Goal: Task Accomplishment & Management: Manage account settings

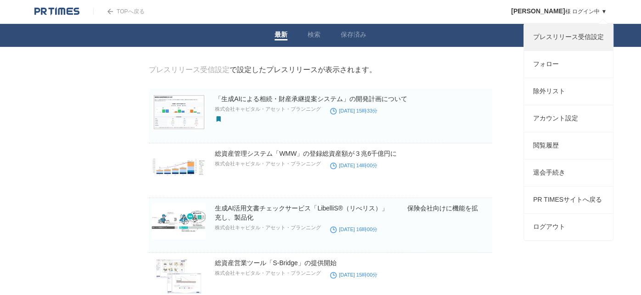
click at [551, 40] on link "プレスリリース受信設定" at bounding box center [568, 37] width 89 height 27
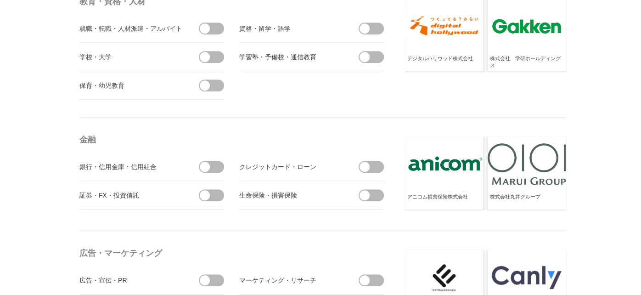
scroll to position [2386, 0]
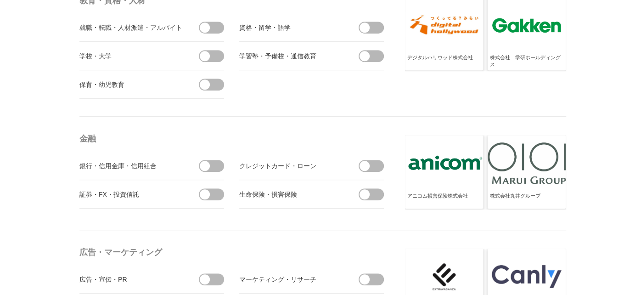
click at [208, 189] on span at bounding box center [205, 194] width 10 height 10
click at [0, 0] on input "checkbox" at bounding box center [0, 0] width 0 height 0
click at [361, 191] on span at bounding box center [364, 194] width 10 height 10
click at [0, 0] on input "checkbox" at bounding box center [0, 0] width 0 height 0
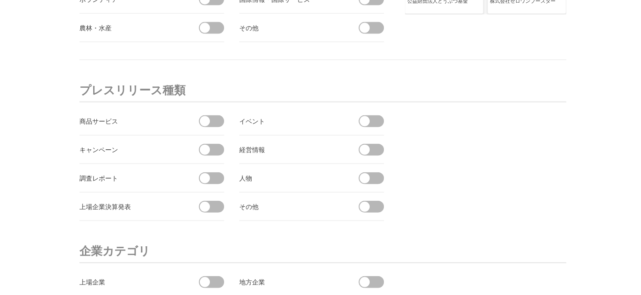
scroll to position [3303, 0]
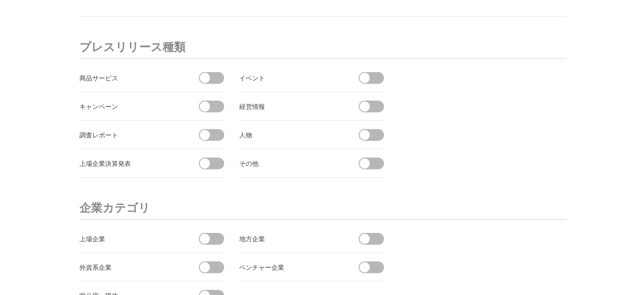
click at [205, 73] on span at bounding box center [205, 78] width 10 height 10
click at [0, 0] on input "checkbox" at bounding box center [0, 0] width 0 height 0
click at [210, 100] on span at bounding box center [214, 106] width 19 height 12
click at [0, 0] on input "checkbox" at bounding box center [0, 0] width 0 height 0
click at [199, 129] on span at bounding box center [194, 135] width 19 height 12
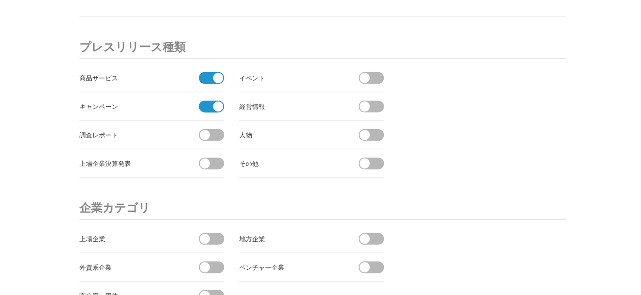
click at [0, 0] on input "checkbox" at bounding box center [0, 0] width 0 height 0
click at [207, 158] on span at bounding box center [205, 163] width 10 height 10
click at [0, 0] on input "checkbox" at bounding box center [0, 0] width 0 height 0
click at [362, 73] on span at bounding box center [364, 78] width 10 height 10
click at [0, 0] on input "checkbox" at bounding box center [0, 0] width 0 height 0
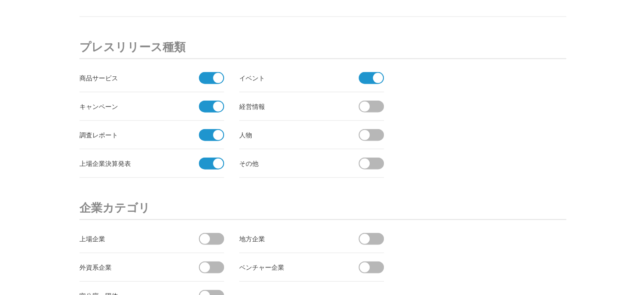
click at [363, 101] on span at bounding box center [364, 106] width 10 height 10
click at [0, 0] on input "checkbox" at bounding box center [0, 0] width 0 height 0
click at [363, 130] on span at bounding box center [364, 135] width 10 height 10
click at [0, 0] on input "checkbox" at bounding box center [0, 0] width 0 height 0
click at [364, 158] on span at bounding box center [364, 163] width 10 height 10
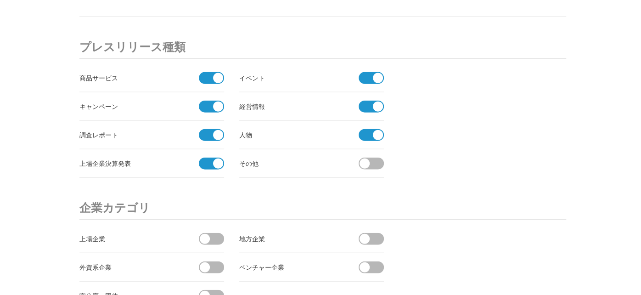
click at [0, 0] on input "checkbox" at bounding box center [0, 0] width 0 height 0
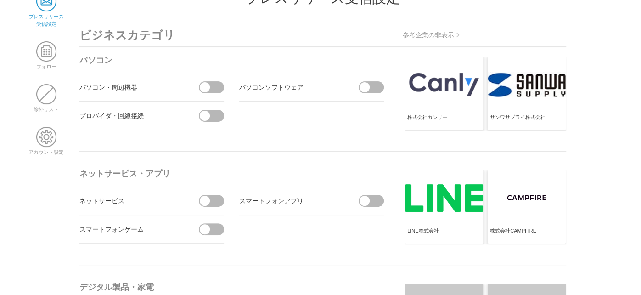
scroll to position [0, 0]
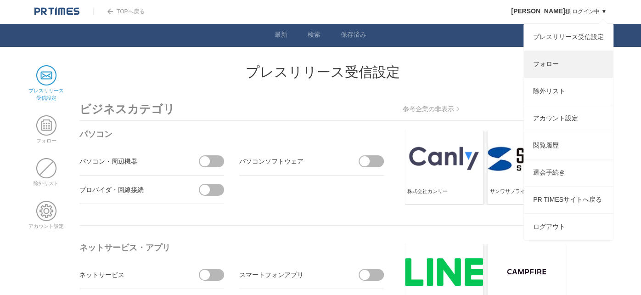
click at [549, 70] on link "フォロー" at bounding box center [568, 64] width 89 height 27
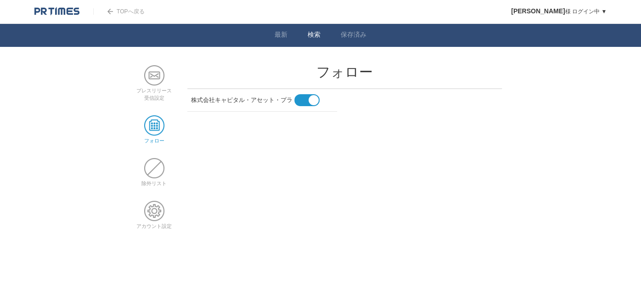
click at [308, 36] on link "検索" at bounding box center [313, 36] width 13 height 10
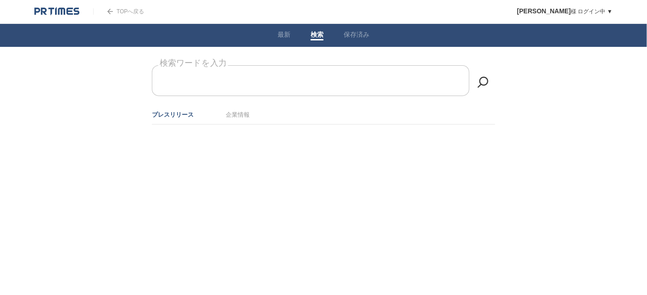
click at [228, 65] on form "検索ワードを入力" at bounding box center [323, 65] width 343 height 0
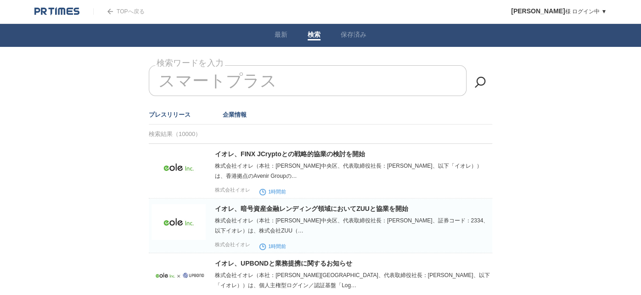
type input "スマートプラス"
click at [234, 115] on link "企業情報" at bounding box center [235, 114] width 24 height 7
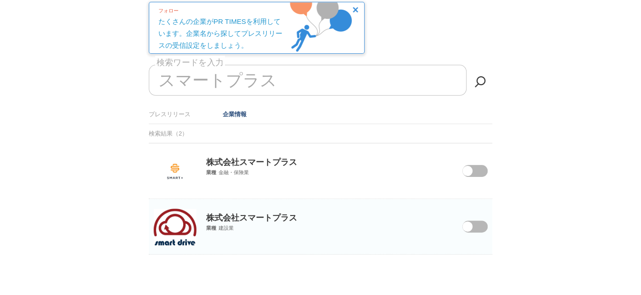
scroll to position [67, 0]
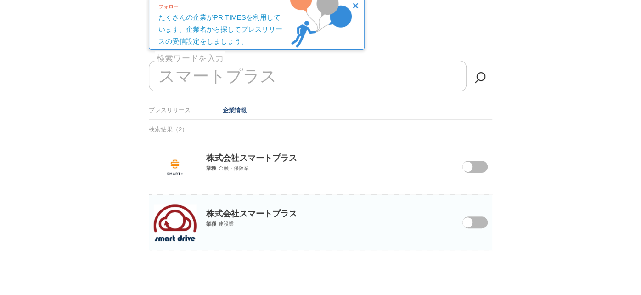
click at [471, 163] on span at bounding box center [467, 167] width 10 height 10
click at [0, 0] on input "checkbox" at bounding box center [0, 0] width 0 height 0
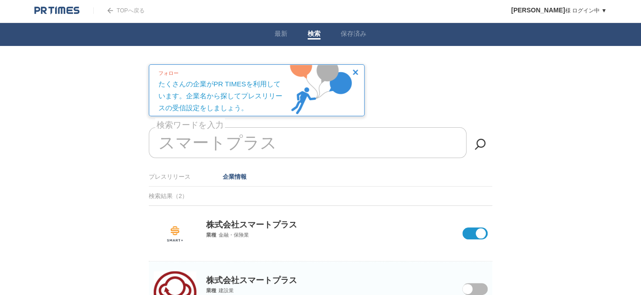
scroll to position [0, 0]
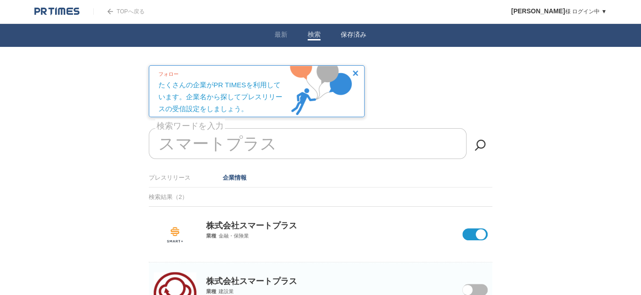
click at [347, 31] on link "保存済み" at bounding box center [353, 36] width 26 height 10
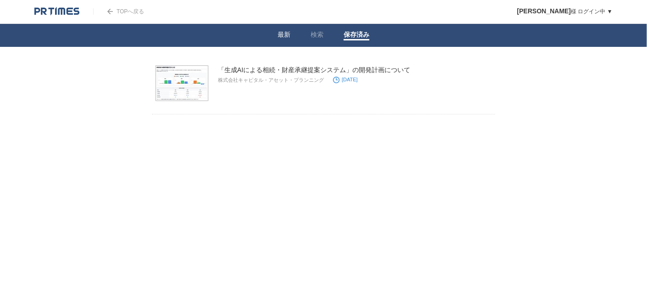
click at [282, 39] on span at bounding box center [284, 39] width 13 height 1
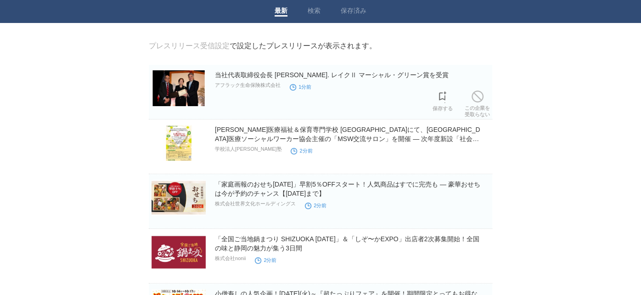
scroll to position [45, 0]
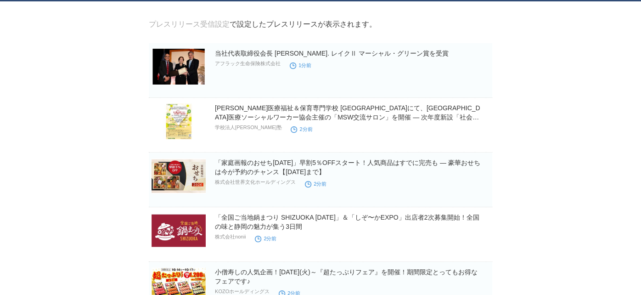
click at [195, 26] on link "プレスリリース受信設定" at bounding box center [189, 24] width 81 height 8
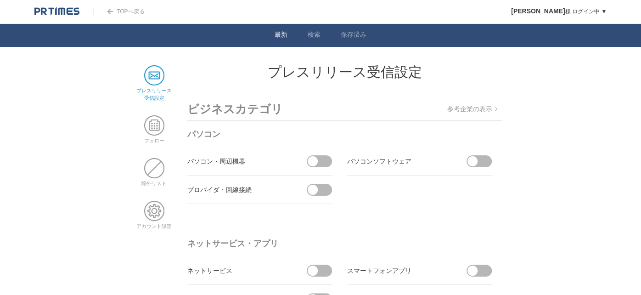
click at [278, 41] on li "最新" at bounding box center [280, 35] width 33 height 23
click at [279, 32] on link "最新" at bounding box center [280, 36] width 13 height 10
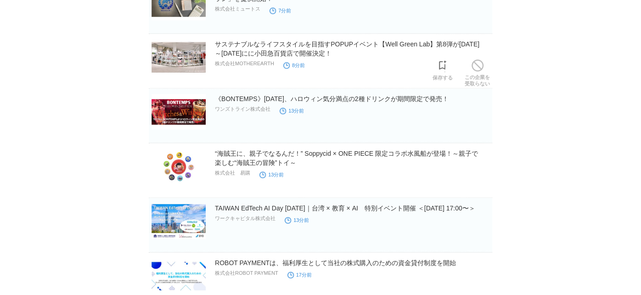
scroll to position [1206, 0]
